Goal: Information Seeking & Learning: Learn about a topic

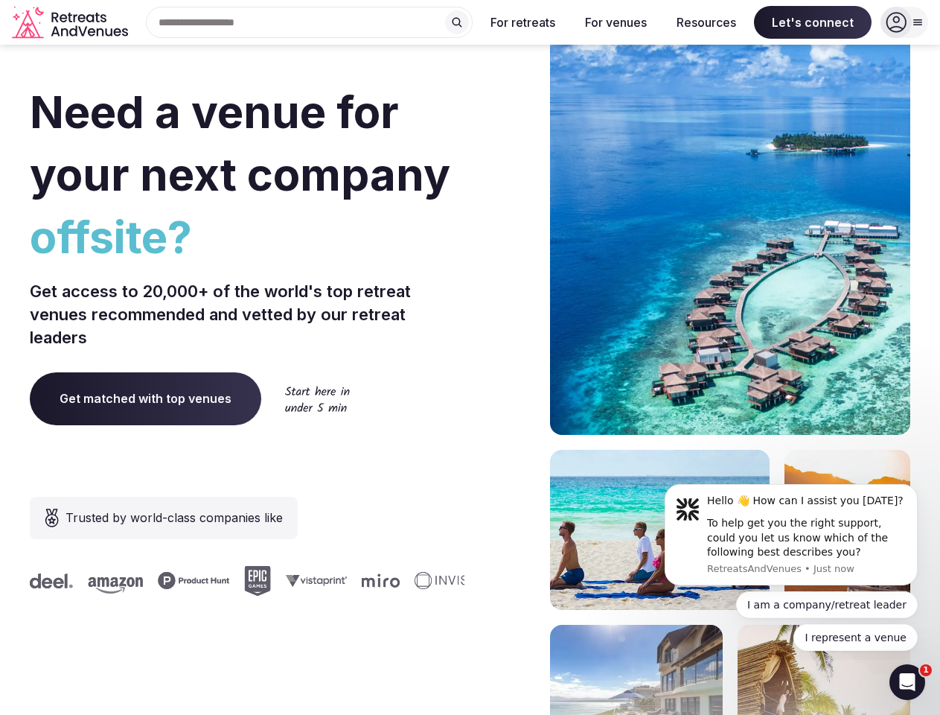
click at [470, 357] on div "Need a venue for your next company offsite? Get access to 20,000+ of the world'…" at bounding box center [470, 445] width 881 height 897
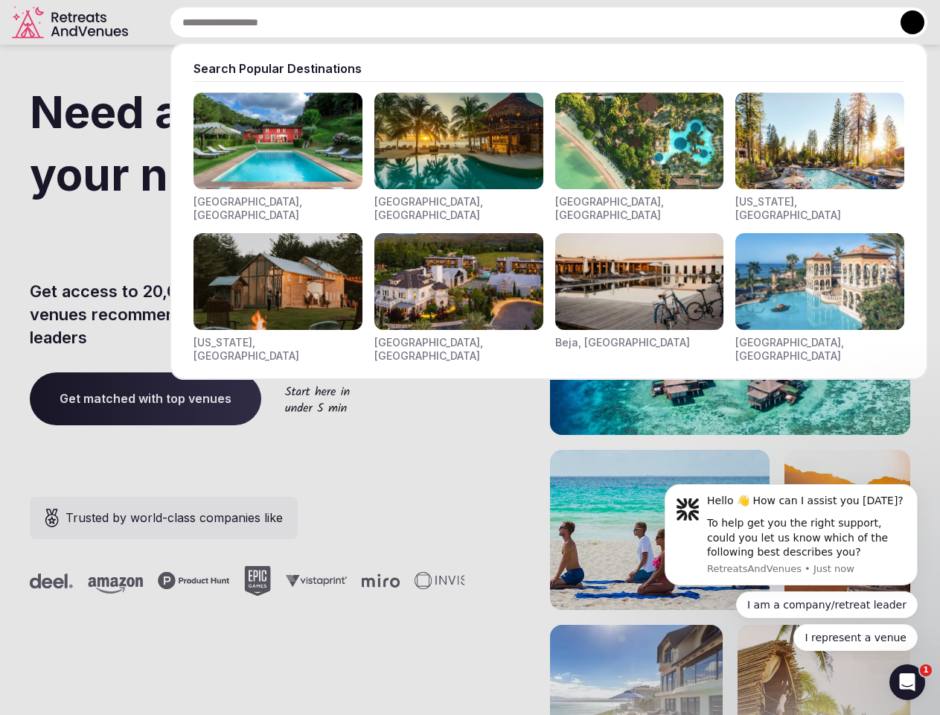
click at [310, 22] on div "Search Popular Destinations [GEOGRAPHIC_DATA], [GEOGRAPHIC_DATA] [GEOGRAPHIC_DA…" at bounding box center [531, 22] width 794 height 31
click at [457, 22] on input "text" at bounding box center [549, 22] width 759 height 31
click at [523, 22] on input "text" at bounding box center [549, 22] width 759 height 31
click at [616, 22] on input "text" at bounding box center [549, 22] width 759 height 31
click at [707, 22] on input "text" at bounding box center [549, 22] width 759 height 31
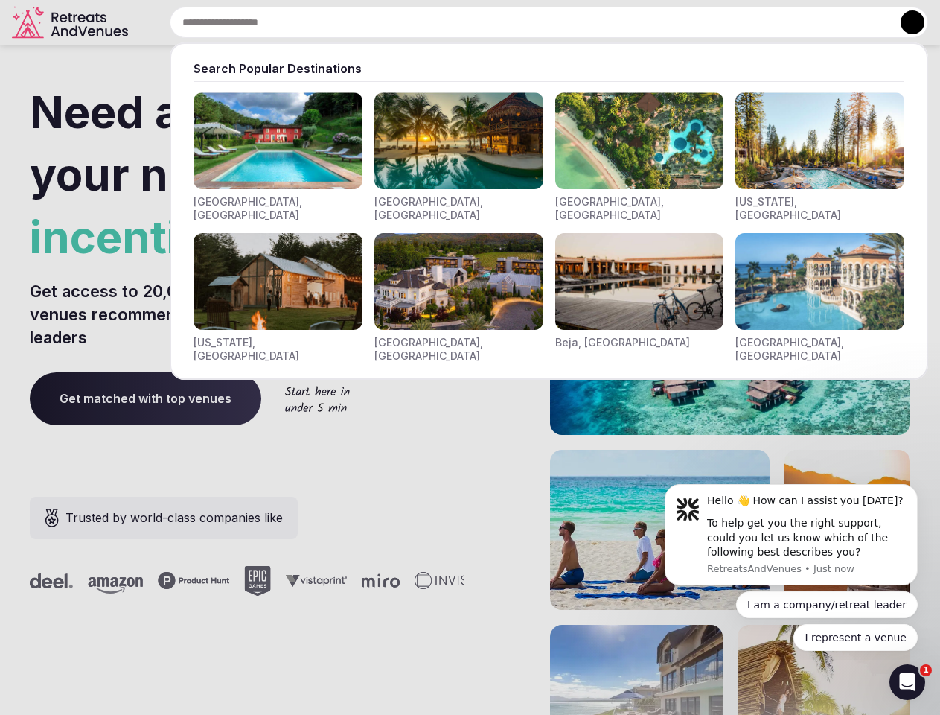
click at [813, 22] on input "text" at bounding box center [549, 22] width 759 height 31
click at [905, 22] on button at bounding box center [913, 22] width 24 height 24
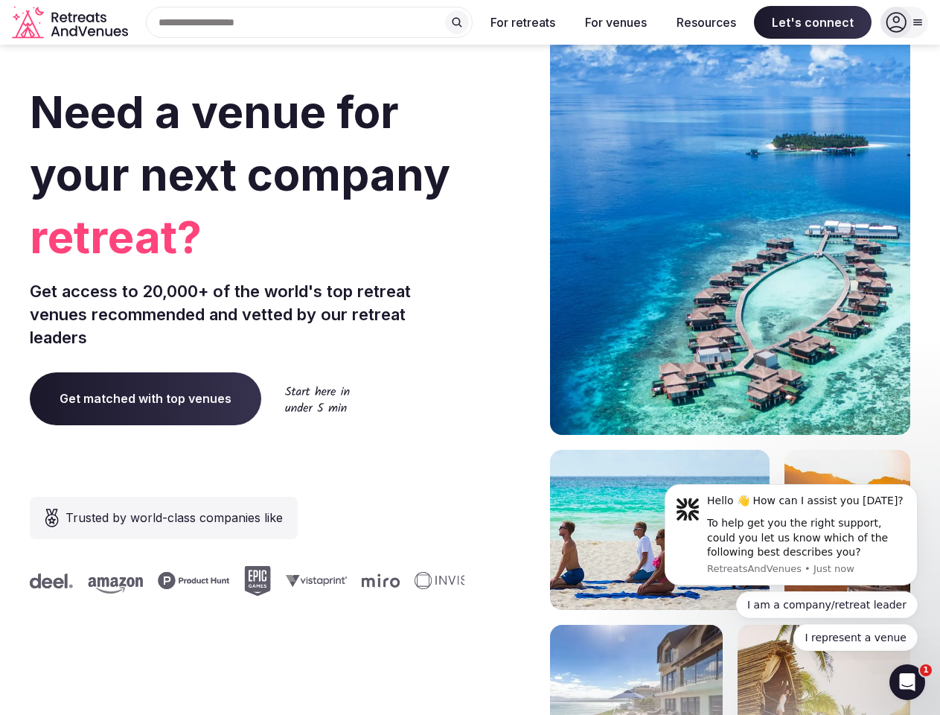
click at [791, 535] on div "To help get you the right support, could you let us know which of the following…" at bounding box center [807, 538] width 200 height 44
